Goal: Task Accomplishment & Management: Complete application form

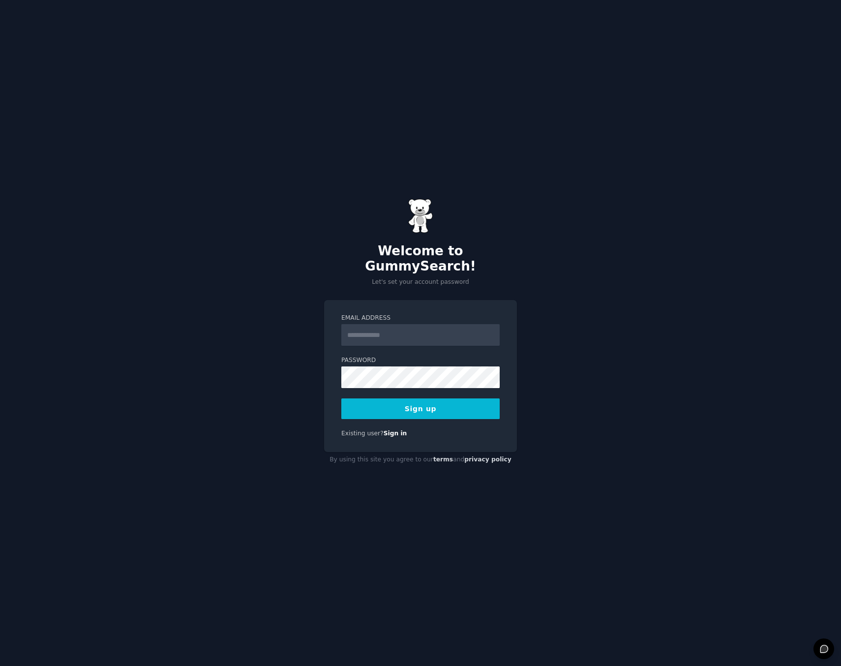
click at [397, 333] on input "Email Address" at bounding box center [421, 335] width 158 height 22
drag, startPoint x: 382, startPoint y: 299, endPoint x: 382, endPoint y: 312, distance: 13.3
click at [382, 300] on div "Email Address Password 8 or more characters Alphanumeric characters No common p…" at bounding box center [420, 376] width 193 height 152
click at [384, 324] on input "Email Address" at bounding box center [421, 335] width 158 height 22
type input "**********"
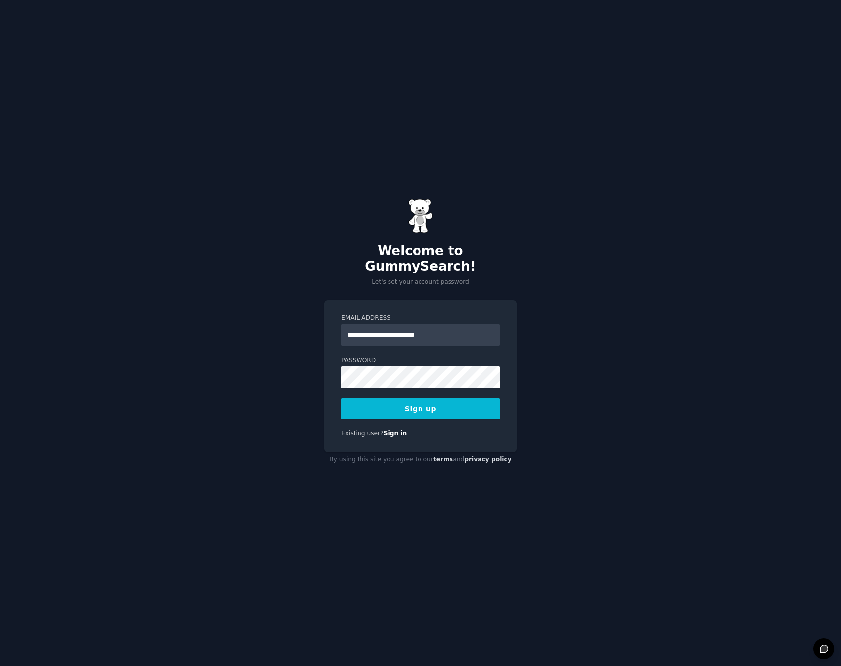
click at [403, 402] on button "Sign up" at bounding box center [421, 409] width 158 height 21
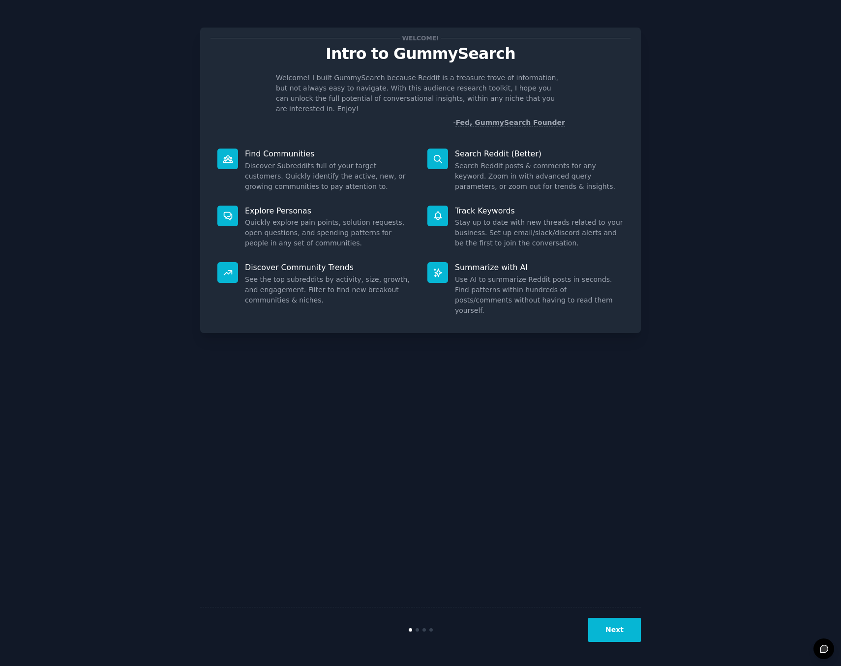
click at [613, 632] on button "Next" at bounding box center [615, 630] width 53 height 24
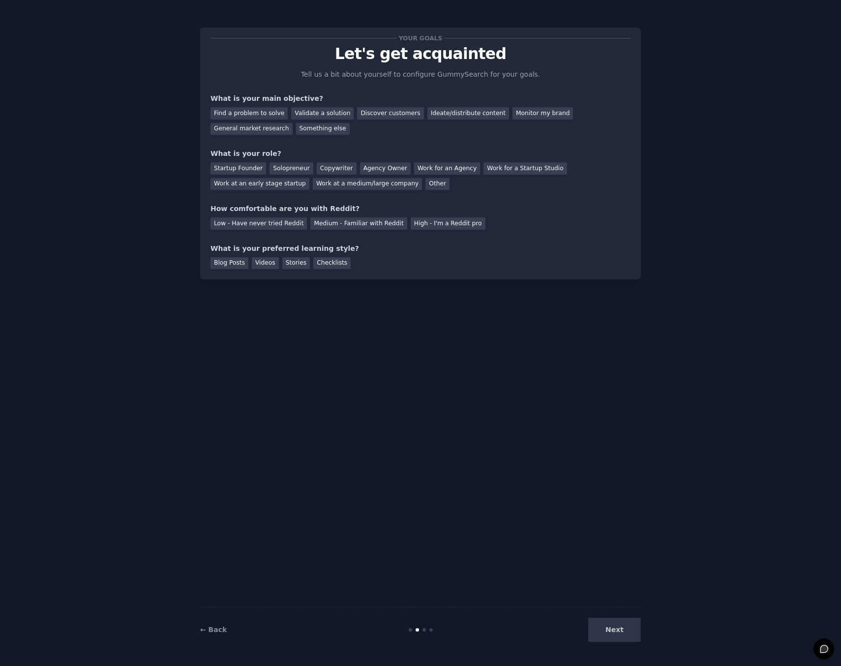
click at [613, 633] on div "Next" at bounding box center [567, 630] width 147 height 24
